Goal: Use online tool/utility: Utilize a website feature to perform a specific function

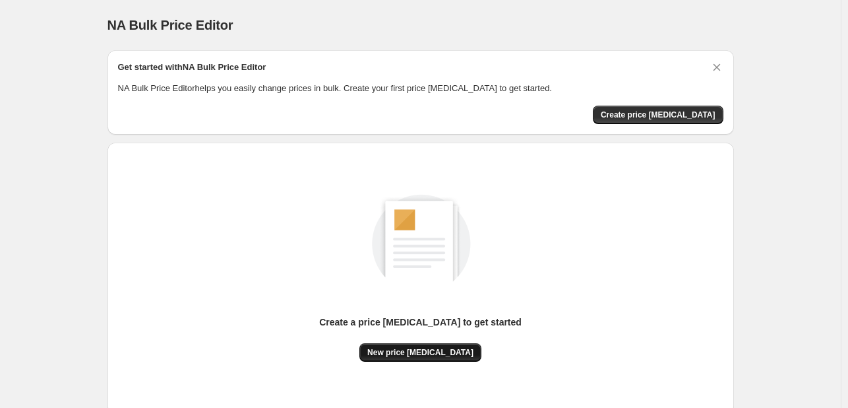
click at [403, 363] on div "Create a price [MEDICAL_DATA] to get started New price [MEDICAL_DATA]" at bounding box center [420, 278] width 605 height 251
click at [398, 352] on span "New price [MEDICAL_DATA]" at bounding box center [420, 352] width 106 height 11
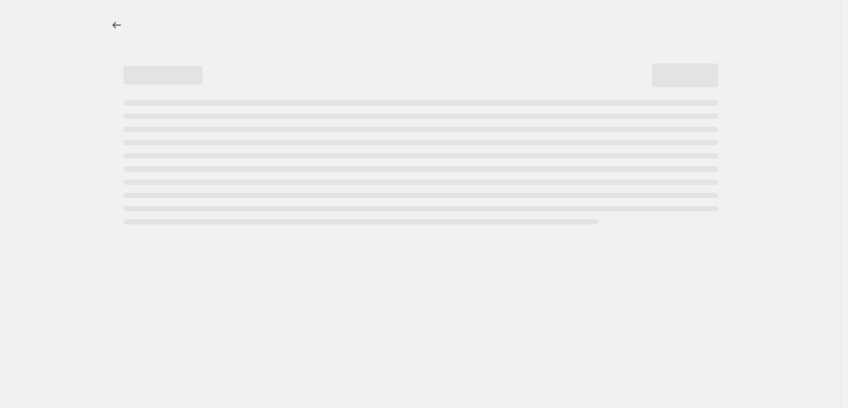
select select "percentage"
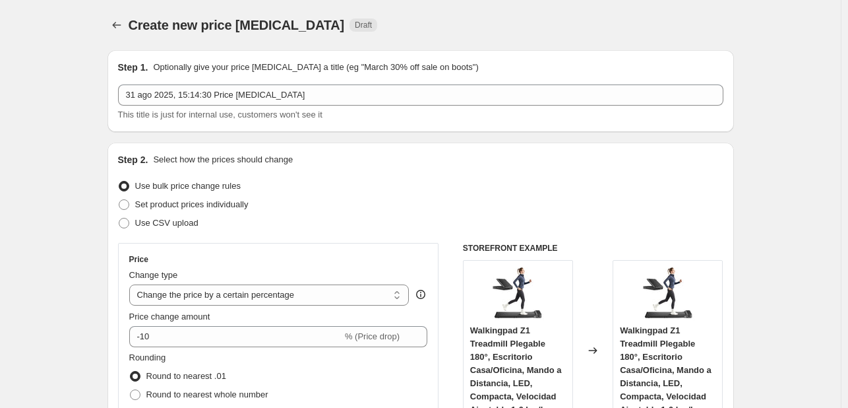
scroll to position [66, 0]
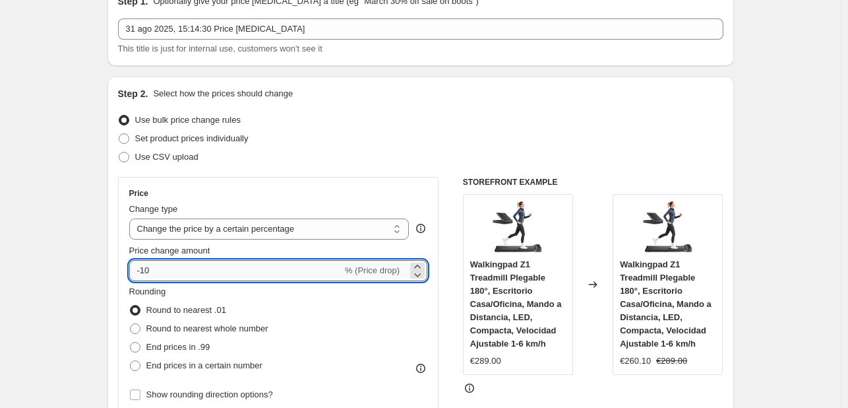
click at [224, 266] on input "-10" at bounding box center [235, 270] width 213 height 21
type input "-1"
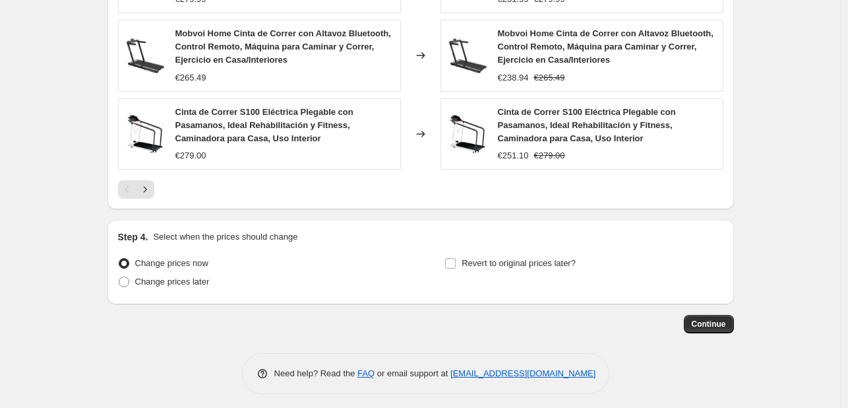
scroll to position [997, 0]
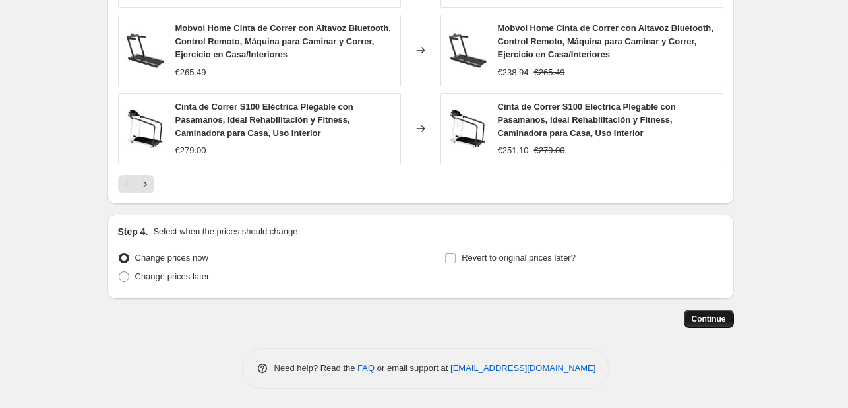
type input "-25"
click at [708, 321] on span "Continue" at bounding box center [709, 318] width 34 height 11
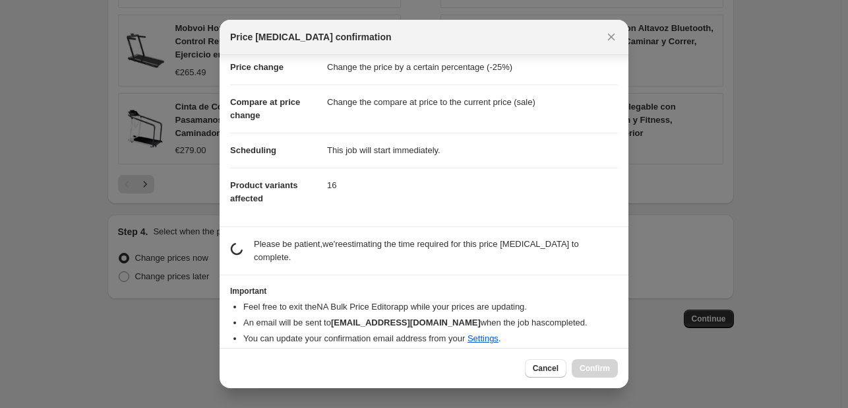
scroll to position [25, 0]
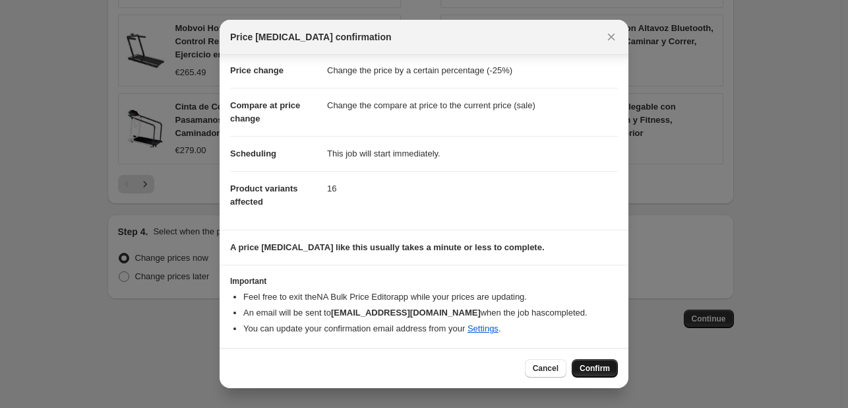
click at [588, 365] on span "Confirm" at bounding box center [595, 368] width 30 height 11
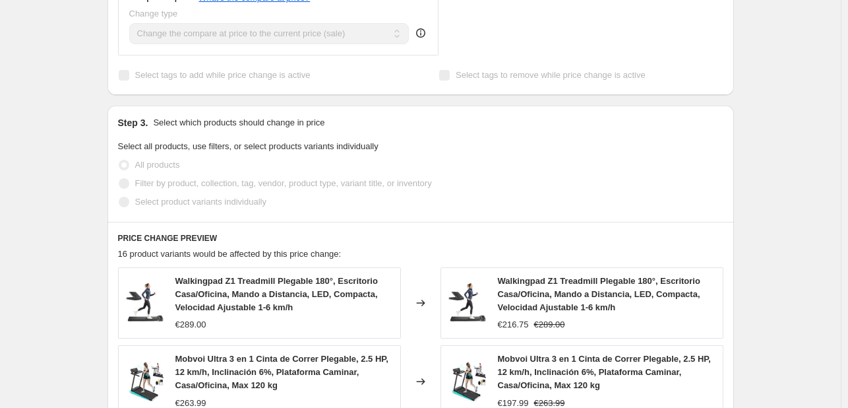
scroll to position [570, 0]
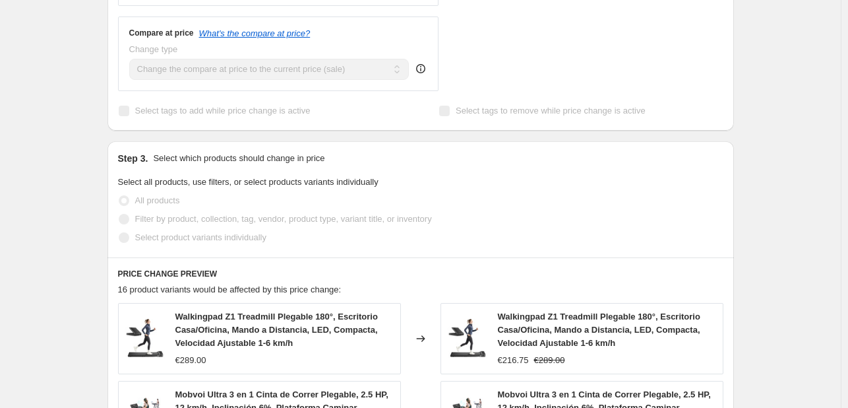
select select "percentage"
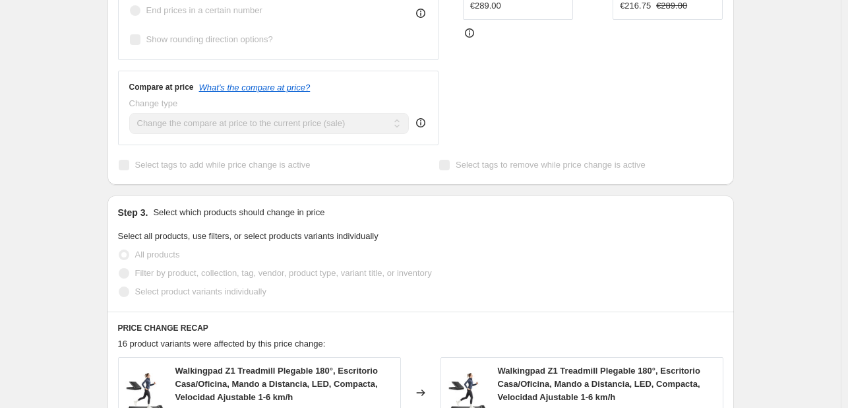
scroll to position [0, 0]
